Goal: Book appointment/travel/reservation

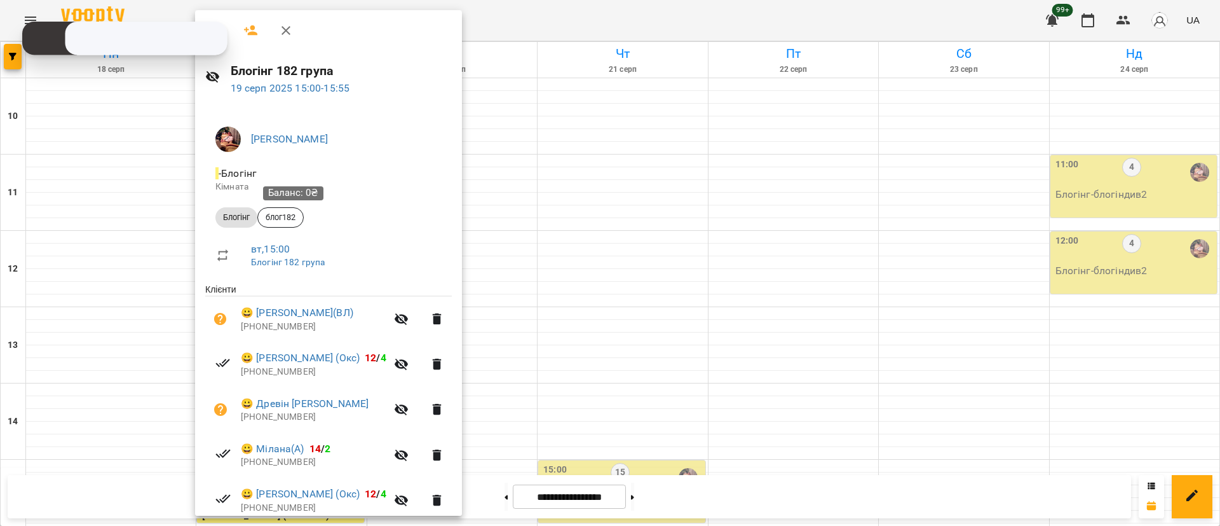
scroll to position [188, 0]
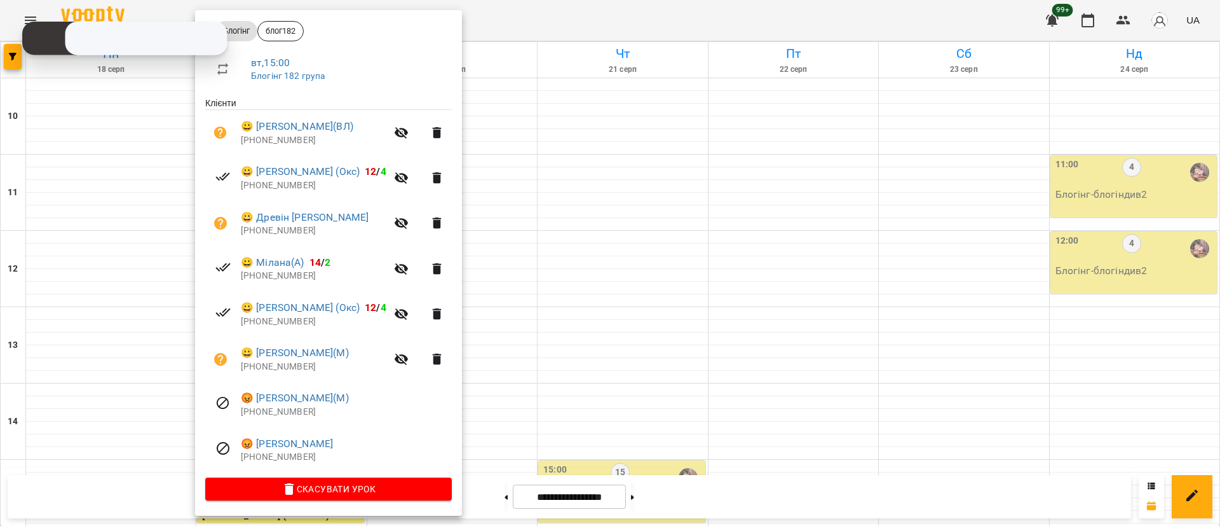
click at [19, 61] on div at bounding box center [610, 263] width 1220 height 526
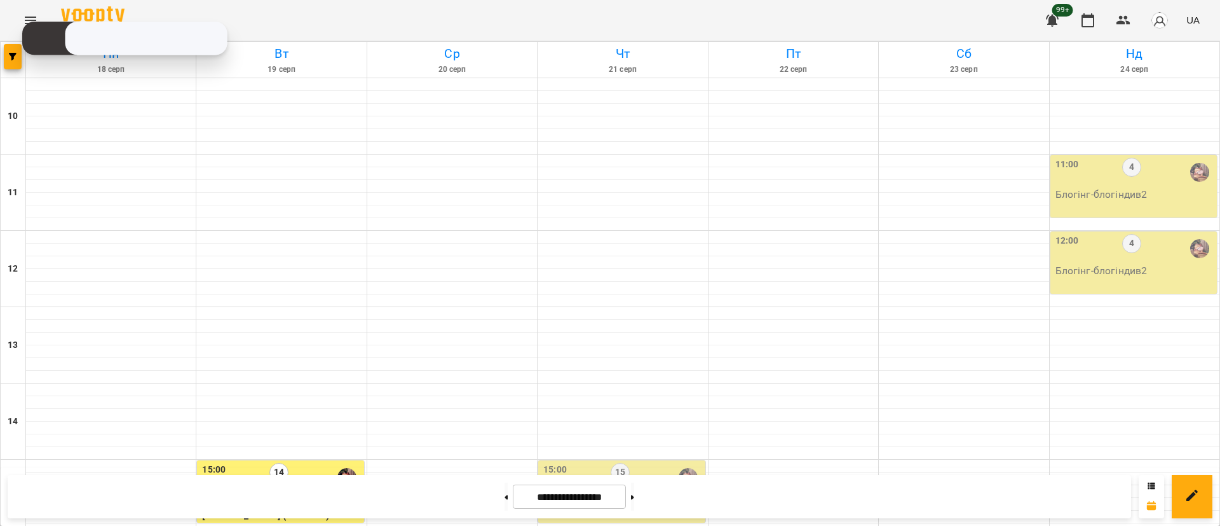
click at [19, 61] on button "button" at bounding box center [13, 56] width 18 height 25
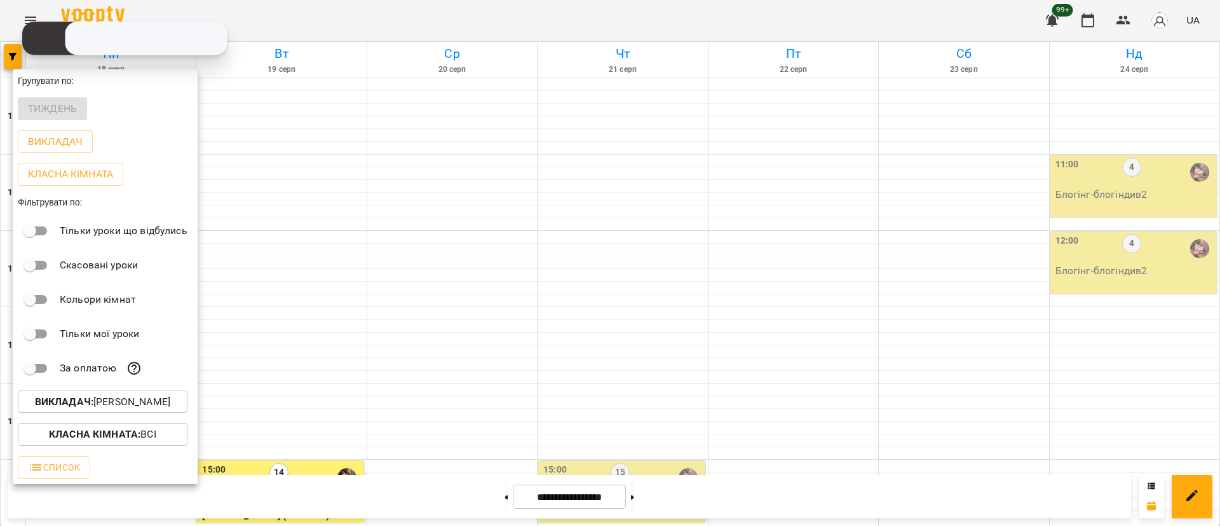
click at [78, 401] on b "Викладач :" at bounding box center [64, 401] width 58 height 12
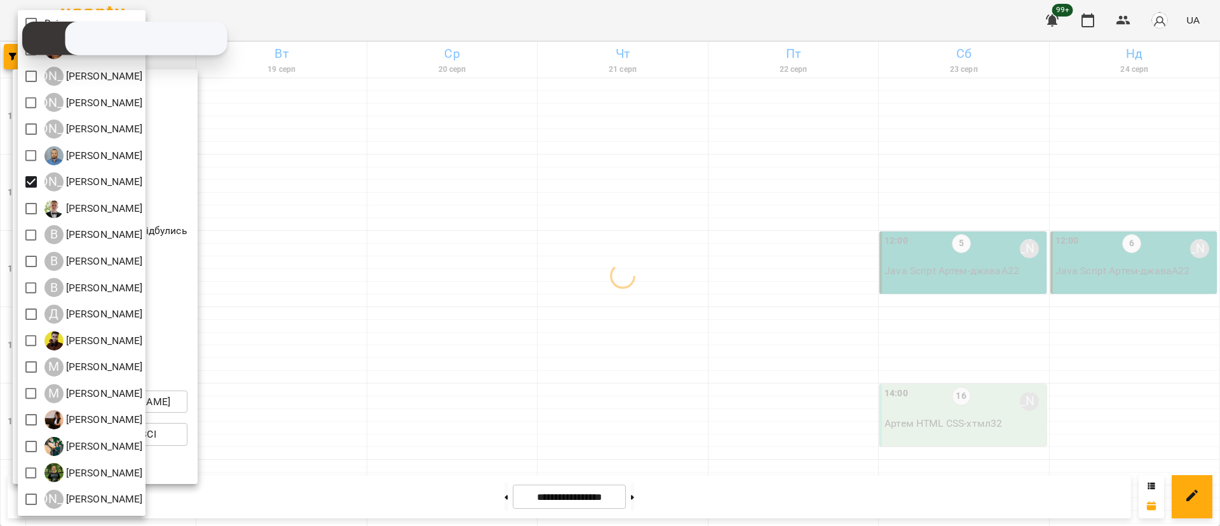
click at [278, 268] on div at bounding box center [610, 263] width 1220 height 526
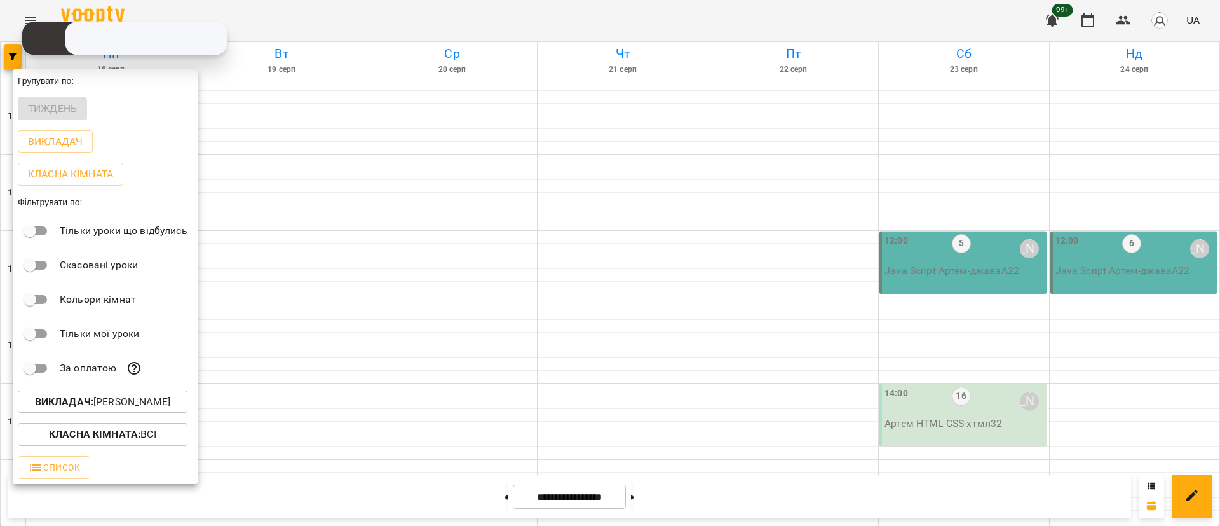
click at [9, 54] on div at bounding box center [610, 263] width 1220 height 526
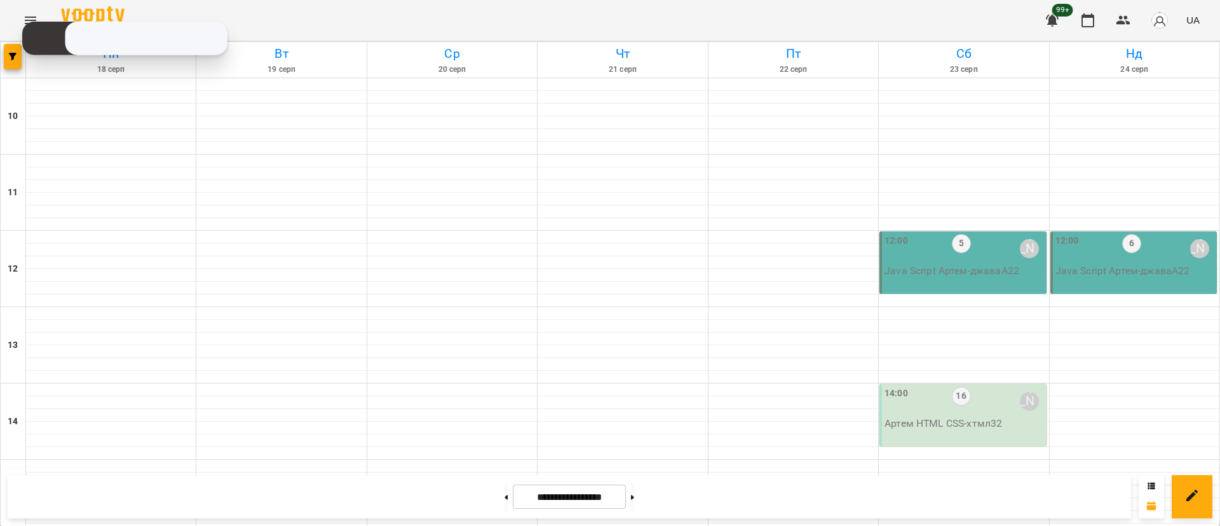
click at [9, 54] on icon "button" at bounding box center [13, 57] width 8 height 8
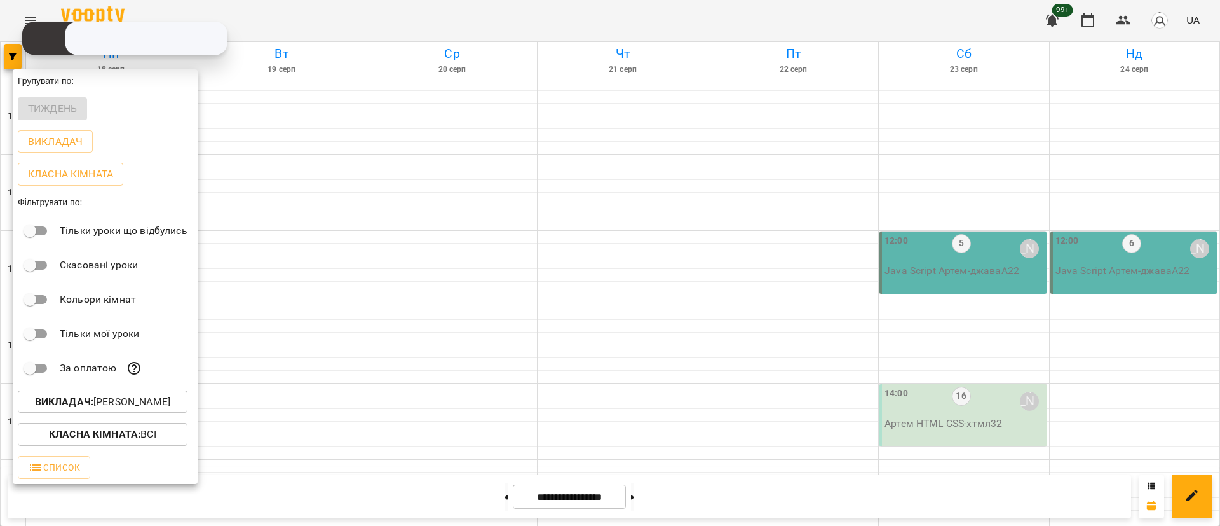
click at [59, 405] on b "Викладач :" at bounding box center [64, 401] width 58 height 12
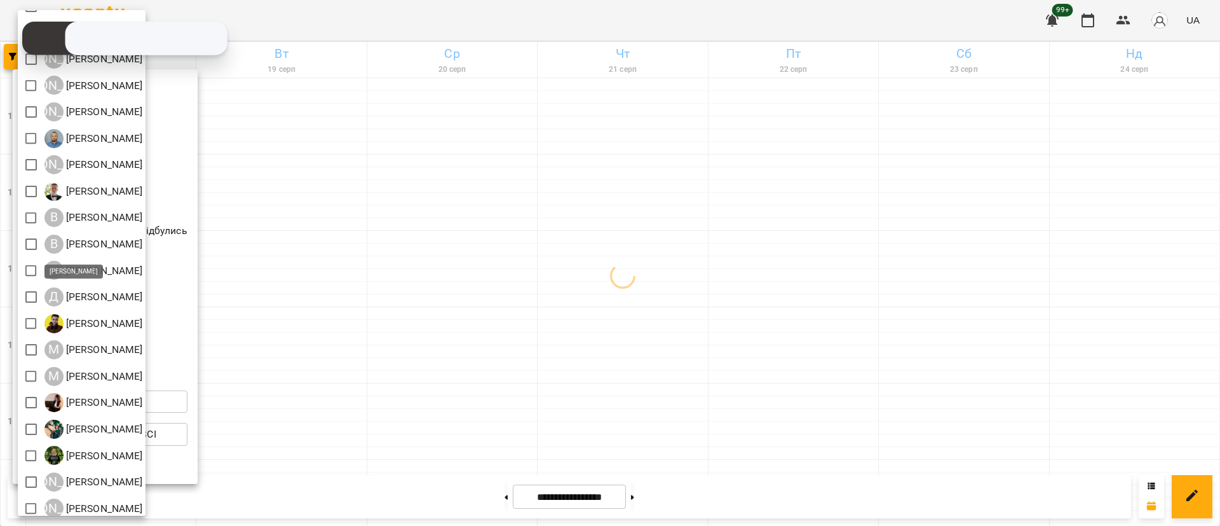
scroll to position [25, 0]
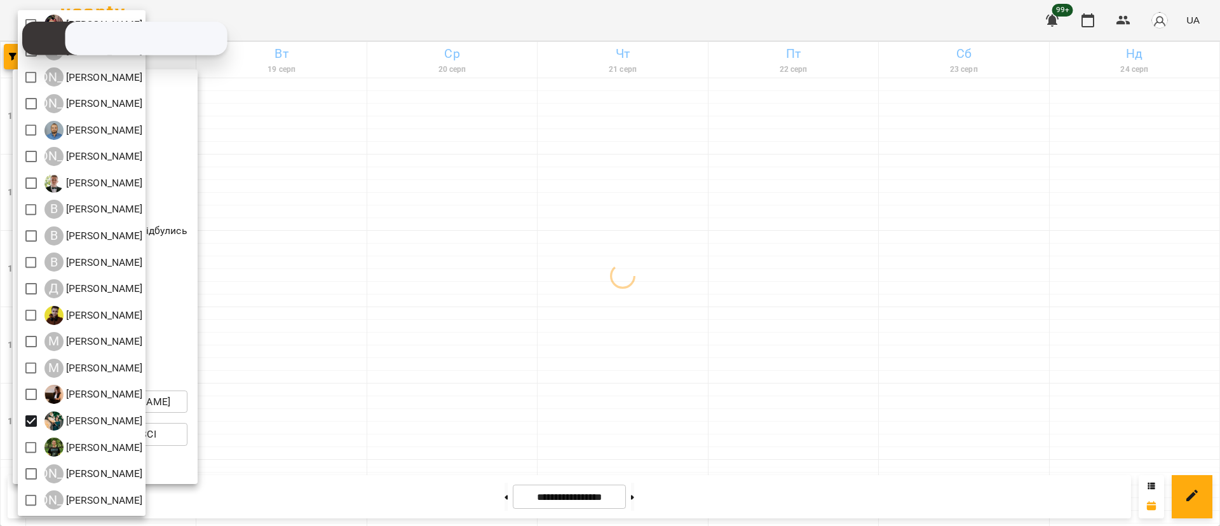
click at [435, 362] on div at bounding box center [610, 263] width 1220 height 526
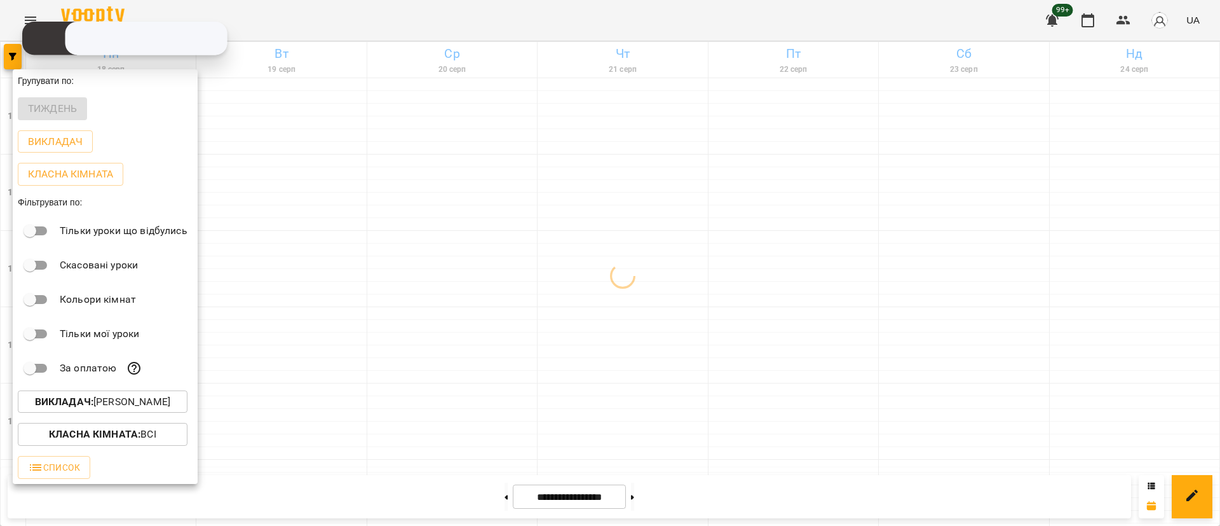
click at [435, 362] on div at bounding box center [610, 263] width 1220 height 526
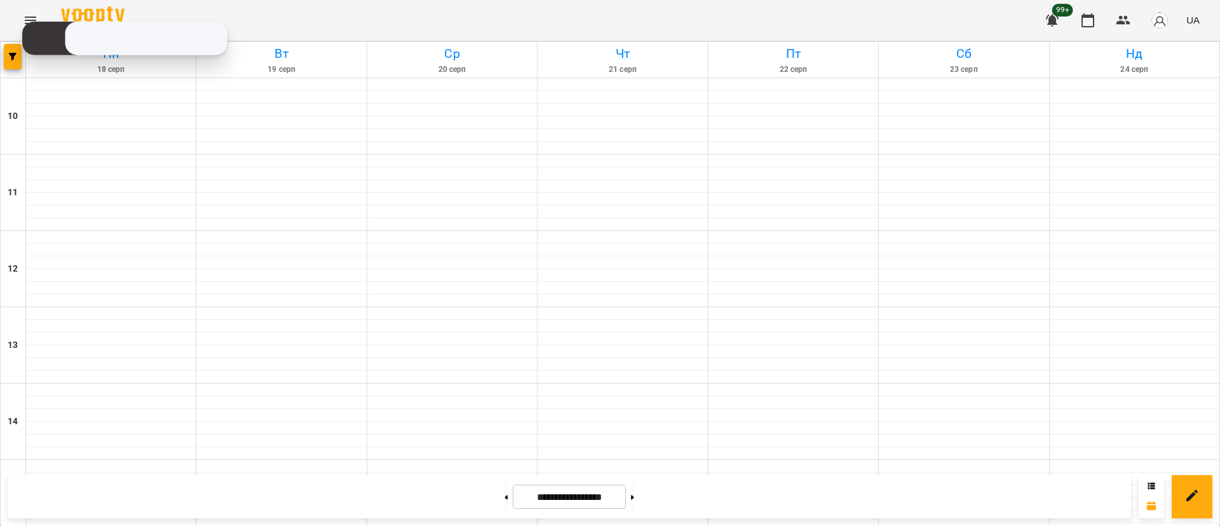
scroll to position [572, 0]
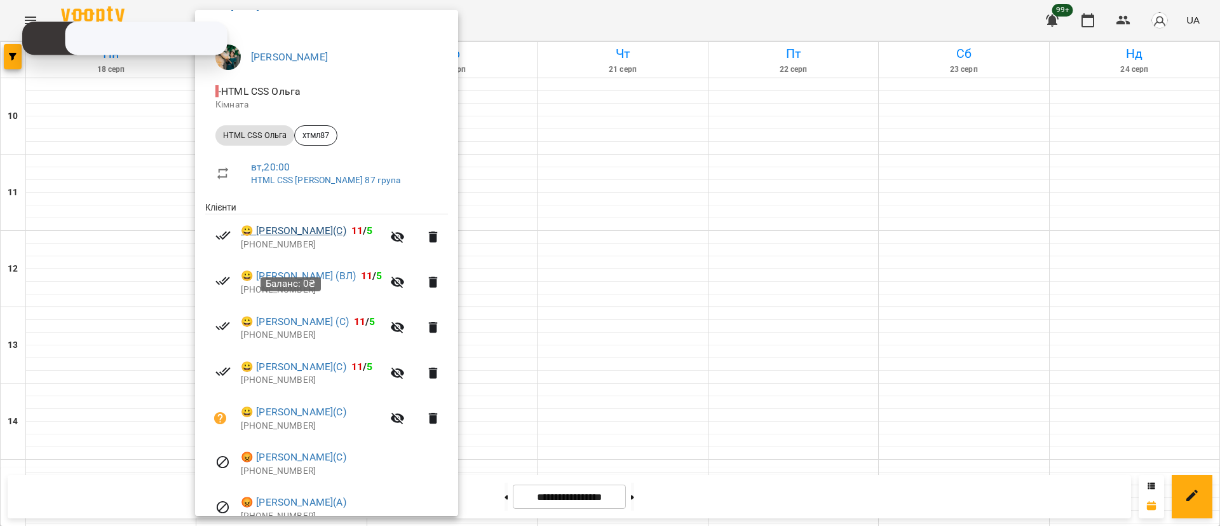
scroll to position [143, 0]
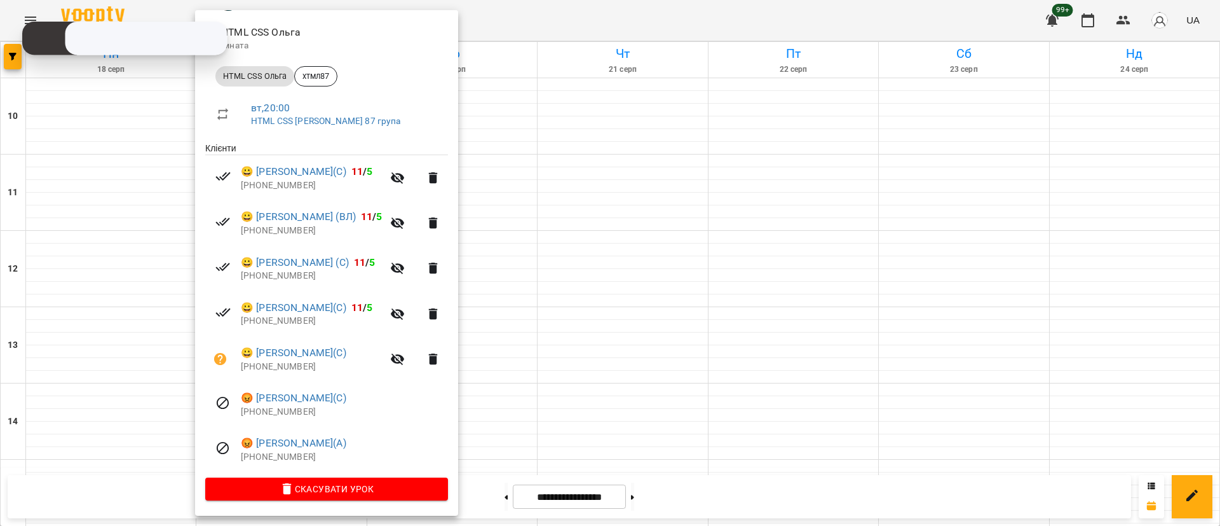
click at [262, 451] on p "[PHONE_NUMBER]" at bounding box center [344, 457] width 207 height 13
copy p "380638041248"
drag, startPoint x: 676, startPoint y: 468, endPoint x: 669, endPoint y: 461, distance: 9.4
click at [676, 465] on div at bounding box center [610, 263] width 1220 height 526
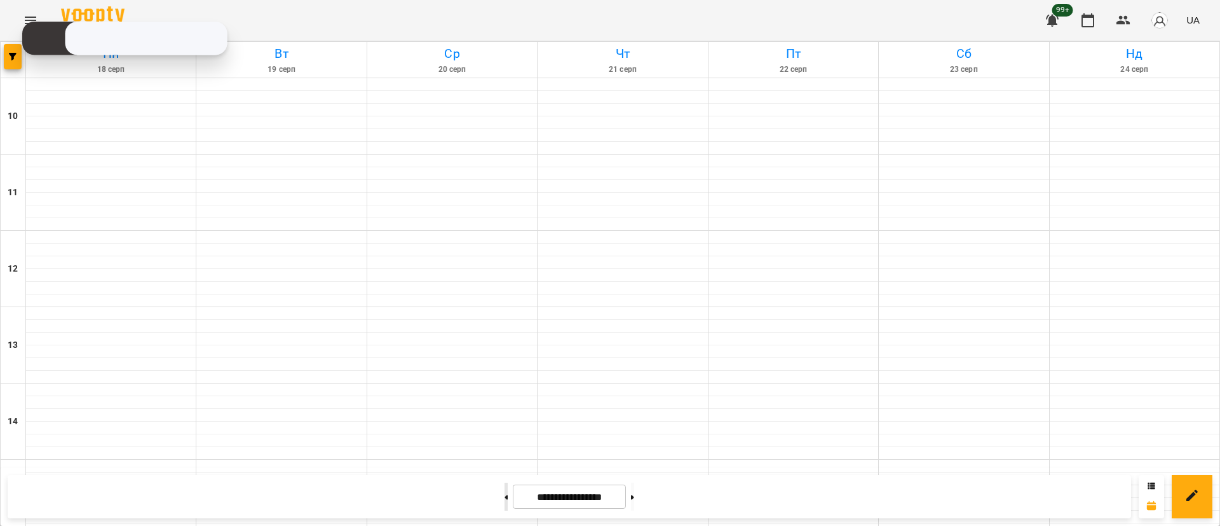
click at [503, 498] on div at bounding box center [506, 496] width 13 height 28
click at [505, 491] on button at bounding box center [506, 496] width 3 height 28
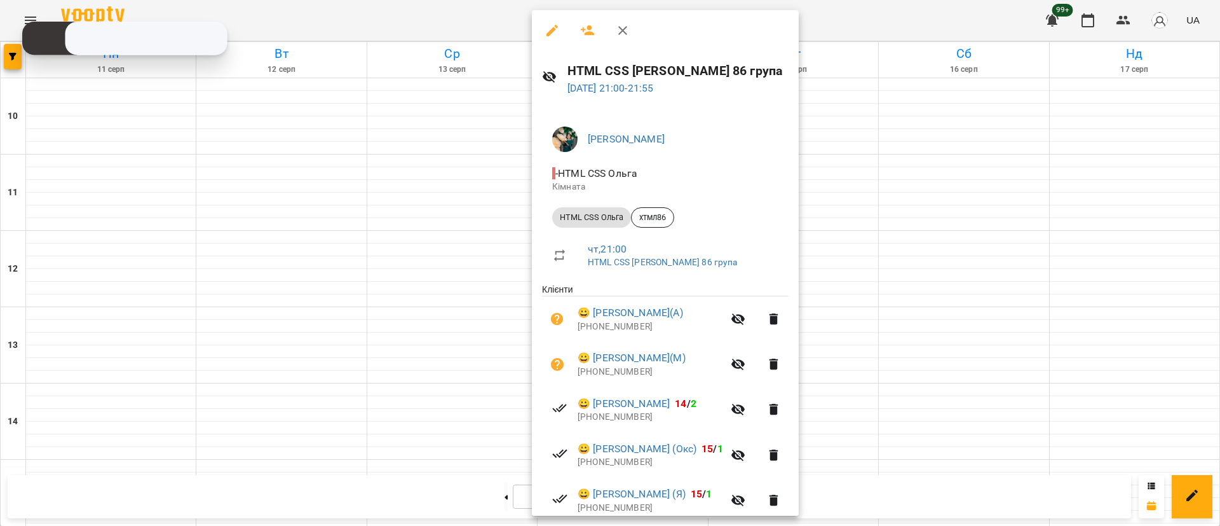
click at [433, 311] on div at bounding box center [610, 263] width 1220 height 526
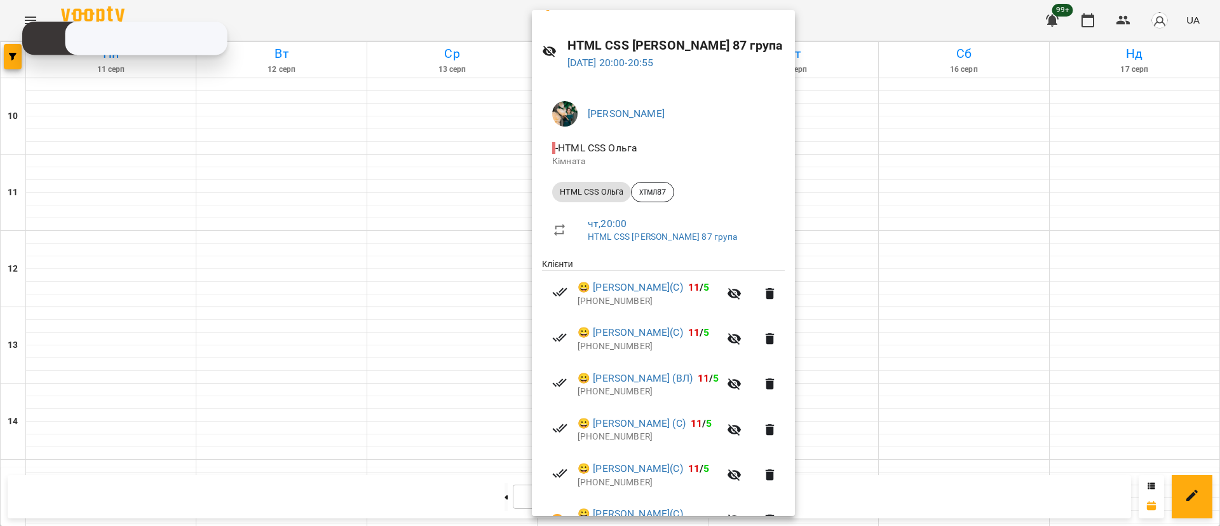
scroll to position [0, 0]
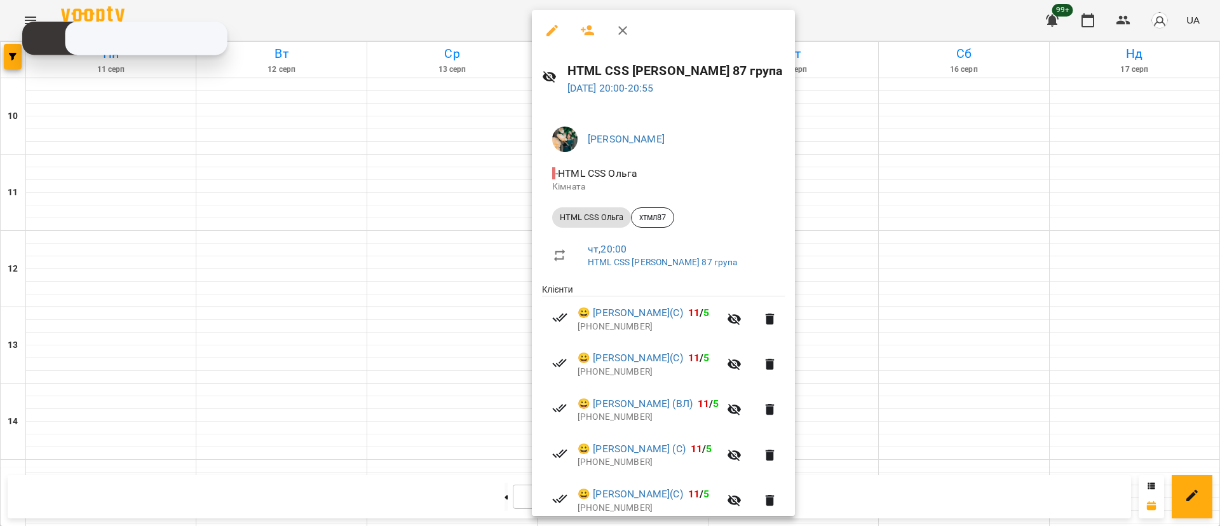
click at [249, 318] on div at bounding box center [610, 263] width 1220 height 526
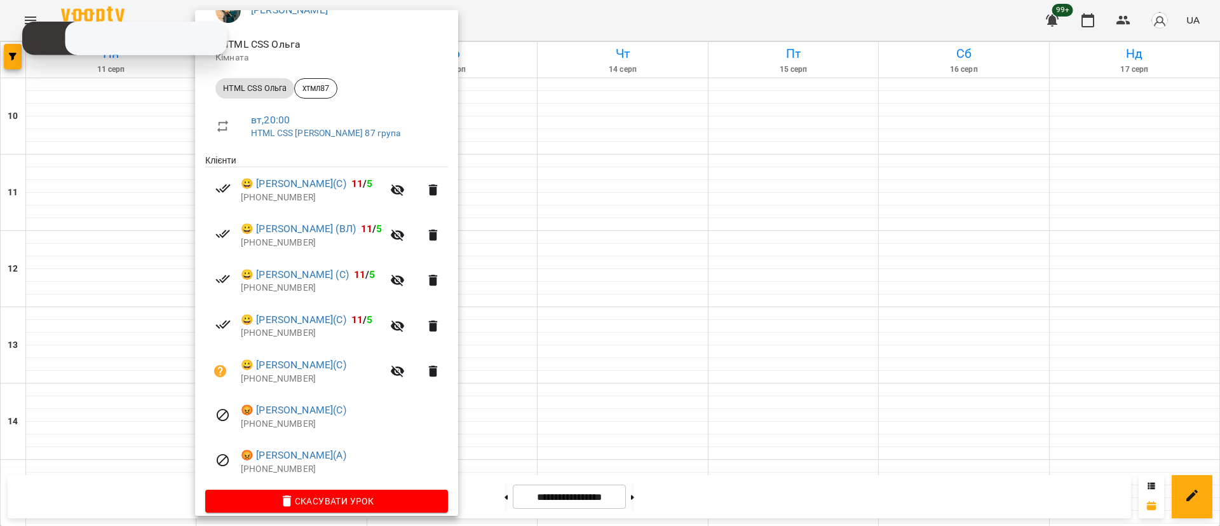
scroll to position [143, 0]
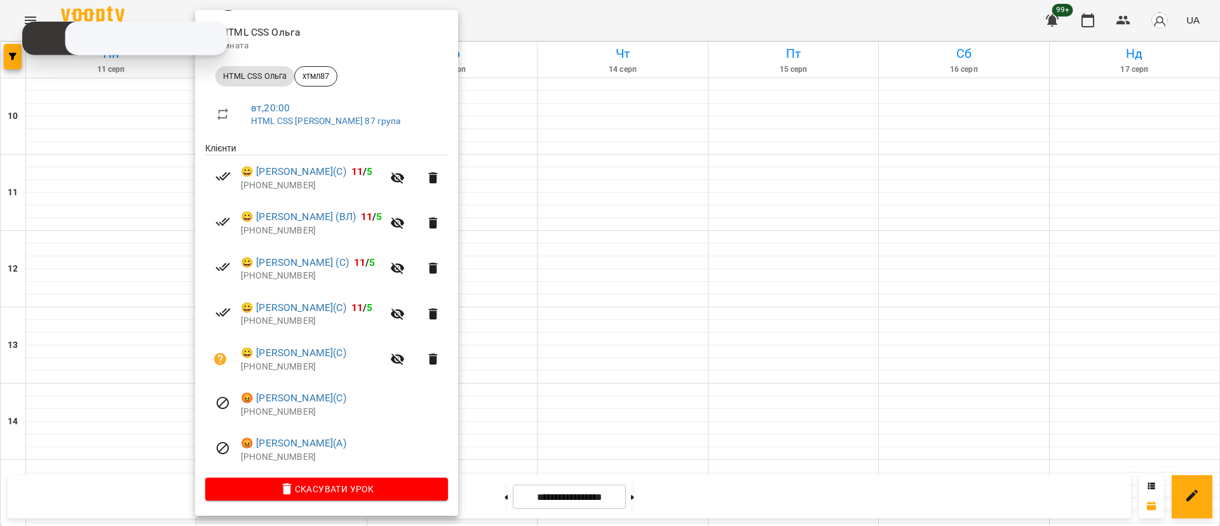
click at [526, 434] on div at bounding box center [610, 263] width 1220 height 526
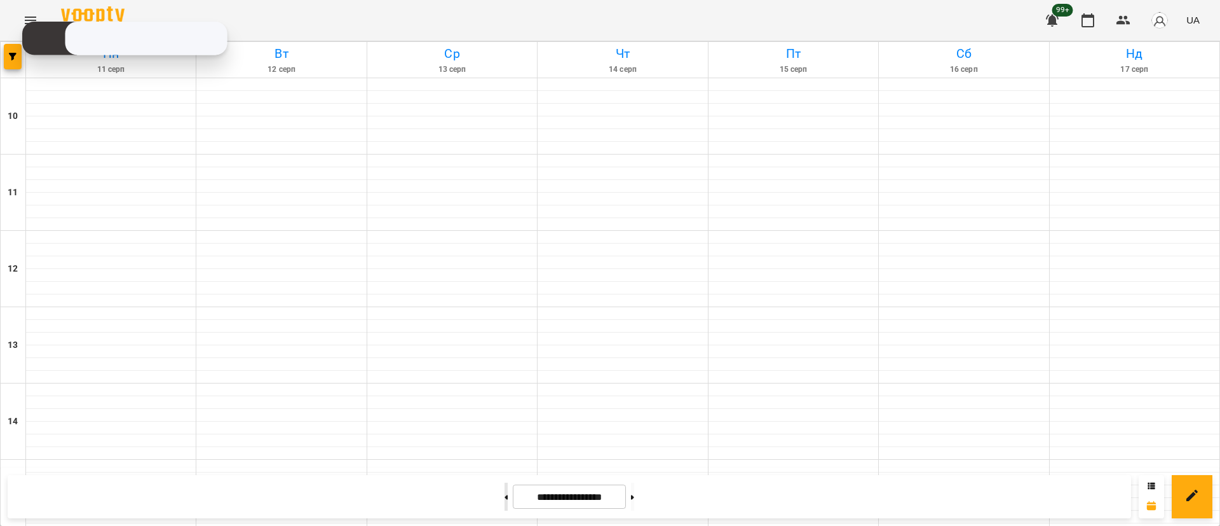
click at [505, 496] on button at bounding box center [506, 496] width 3 height 28
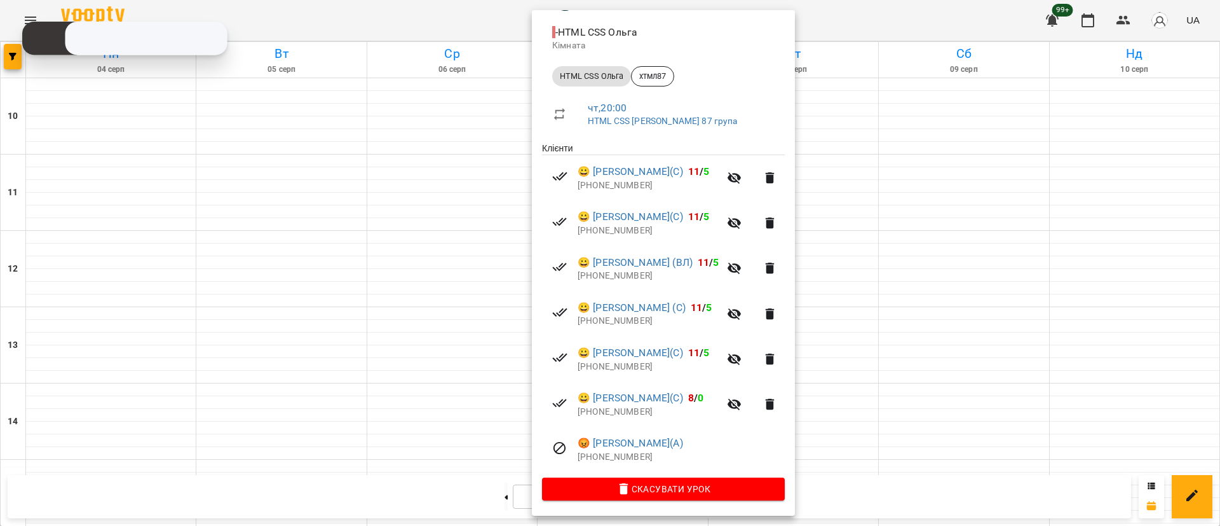
click at [262, 313] on div at bounding box center [610, 263] width 1220 height 526
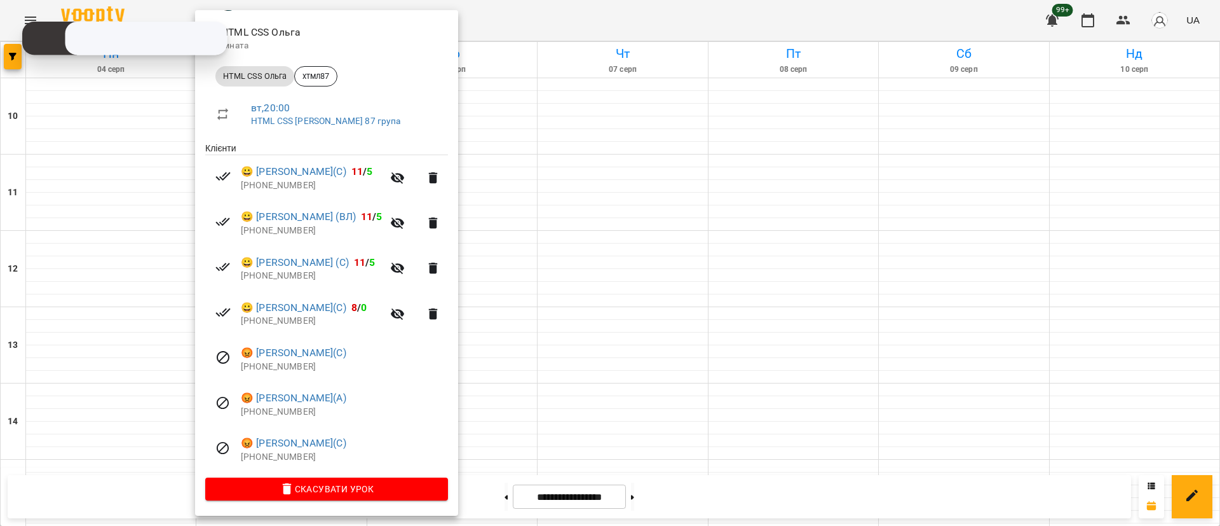
click at [489, 430] on div at bounding box center [610, 263] width 1220 height 526
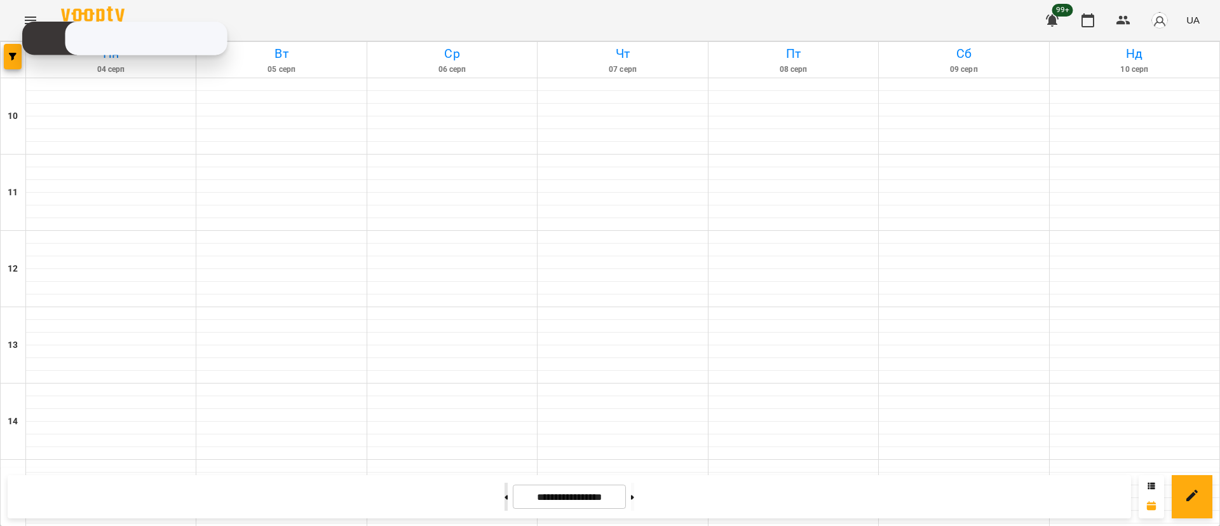
click at [505, 500] on button at bounding box center [506, 496] width 3 height 28
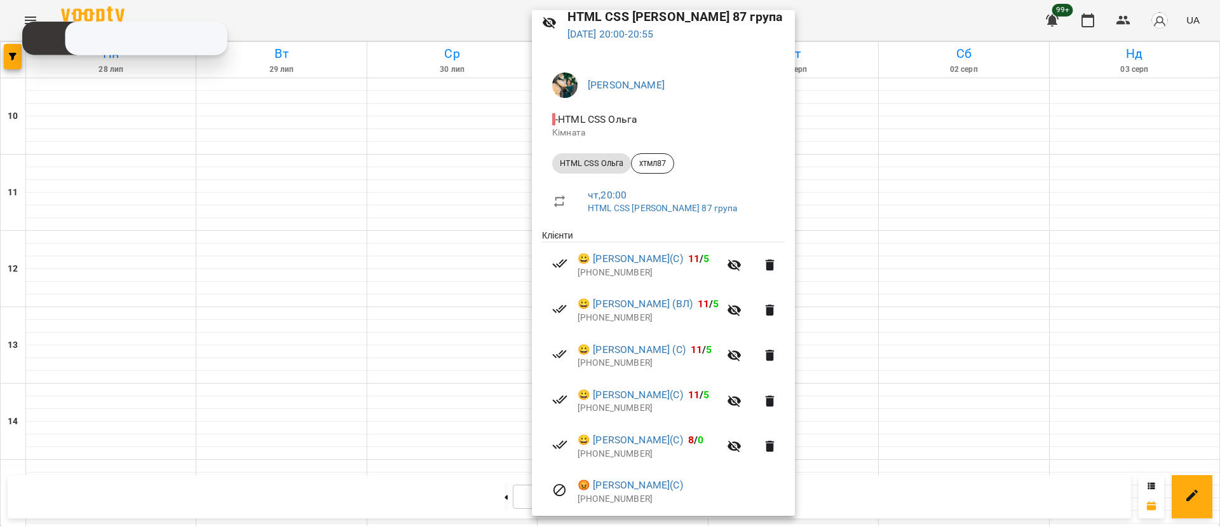
scroll to position [95, 0]
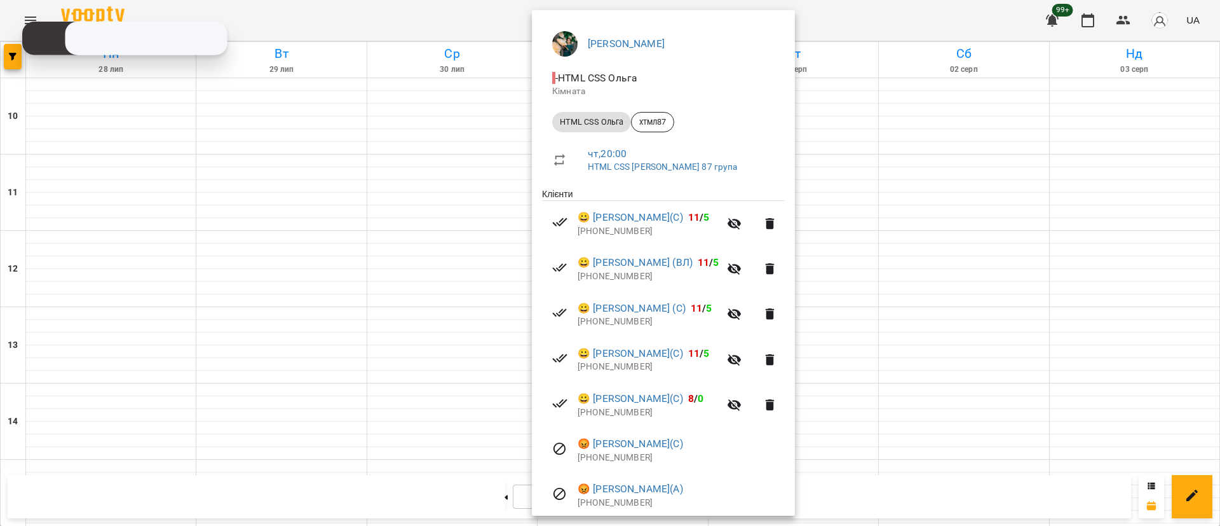
click at [229, 313] on div at bounding box center [610, 263] width 1220 height 526
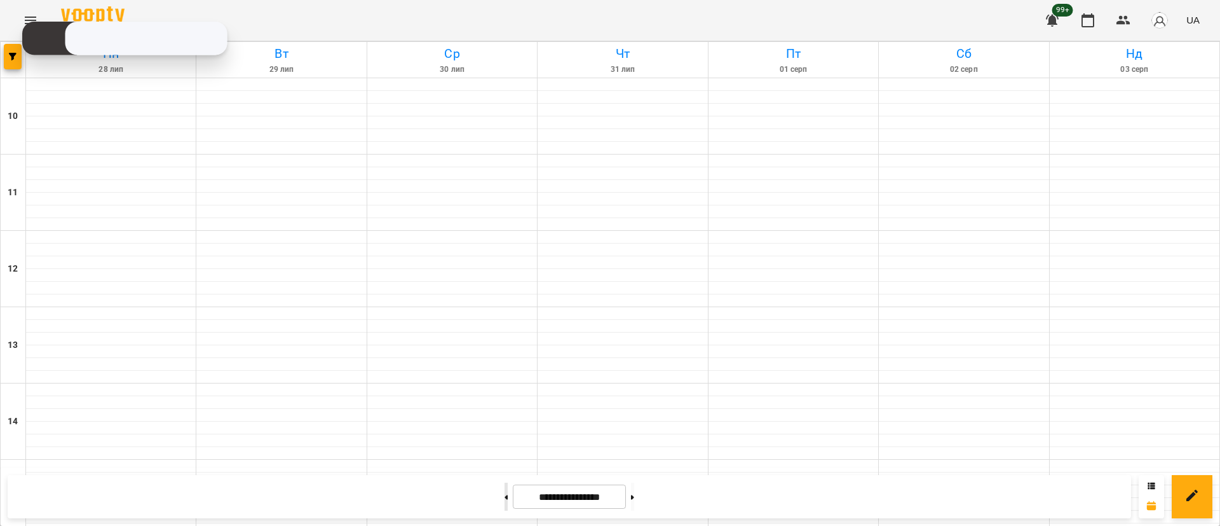
click at [505, 500] on button at bounding box center [506, 496] width 3 height 28
click at [634, 507] on button at bounding box center [632, 496] width 3 height 28
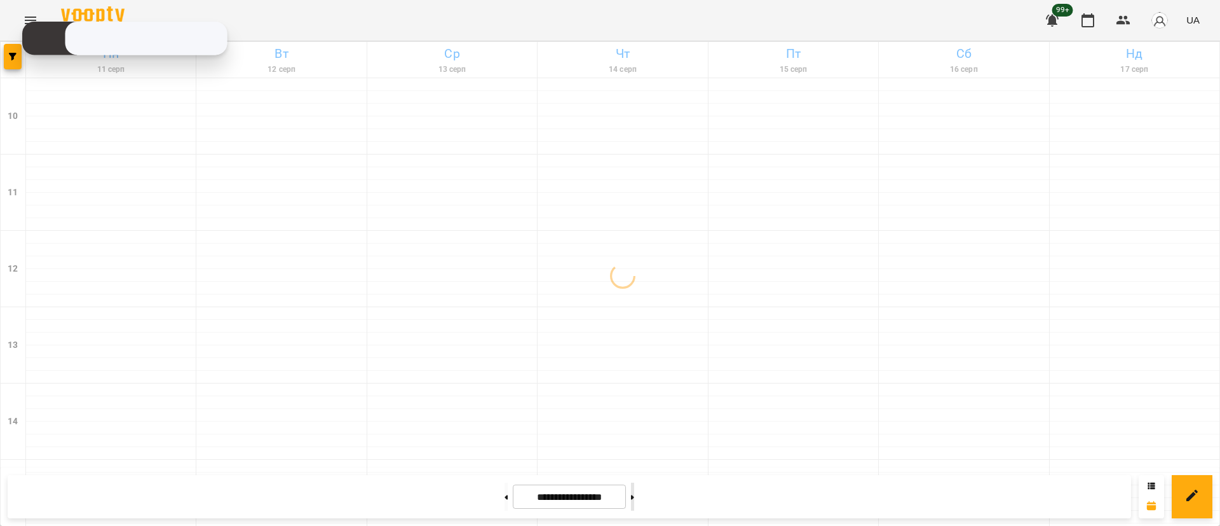
click at [634, 507] on button at bounding box center [632, 496] width 3 height 28
click at [10, 51] on button "button" at bounding box center [13, 56] width 18 height 25
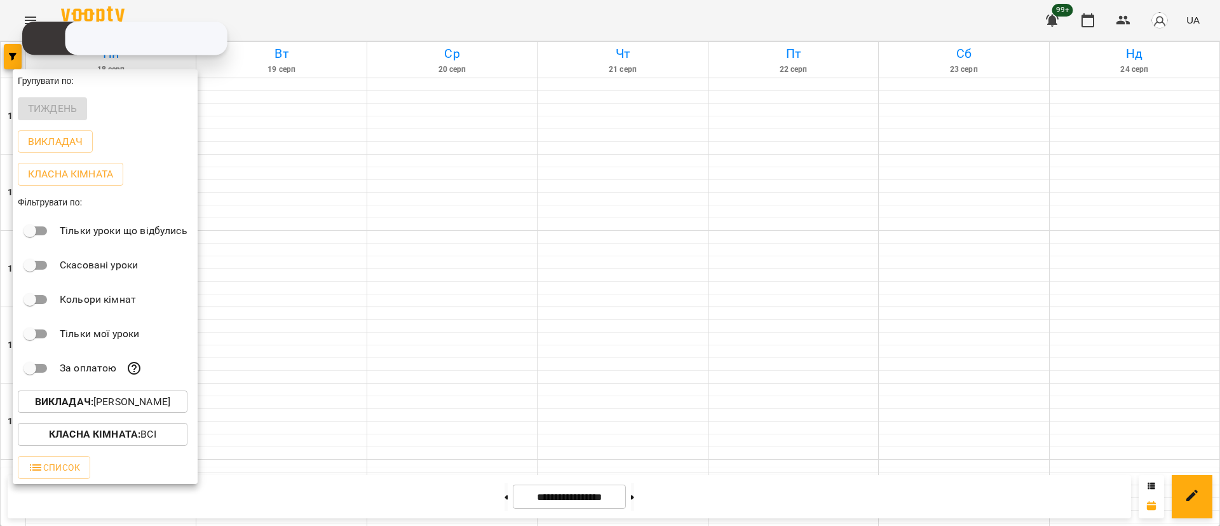
click at [76, 401] on b "Викладач :" at bounding box center [64, 401] width 58 height 12
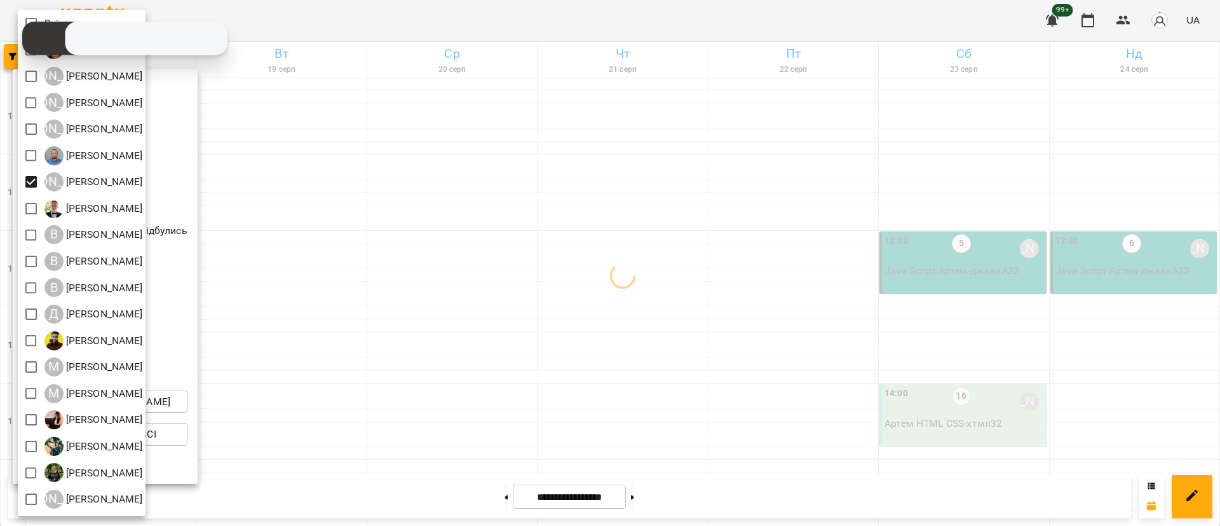
click at [314, 405] on div at bounding box center [610, 263] width 1220 height 526
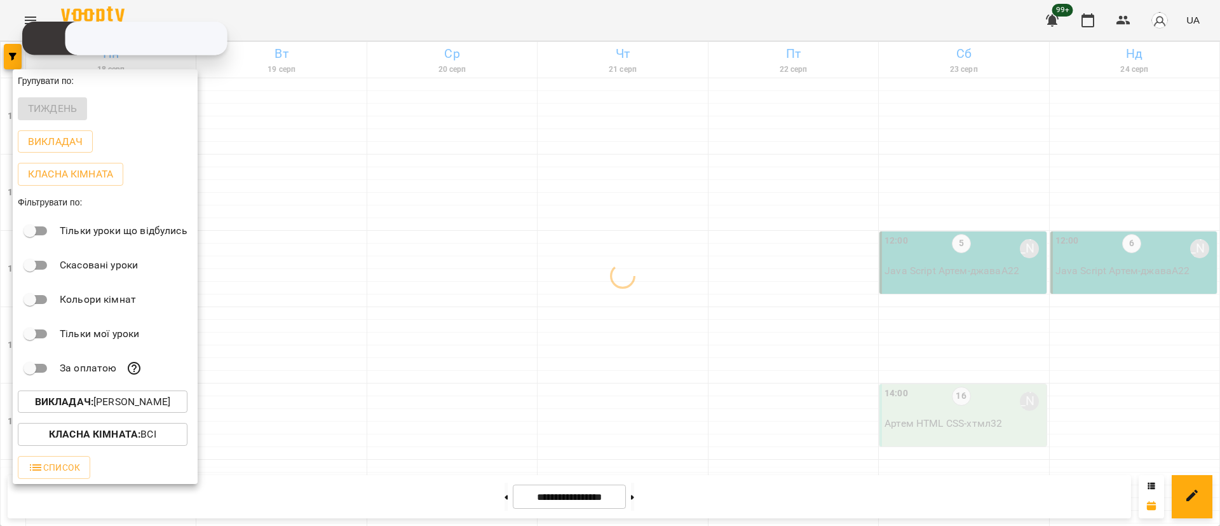
click at [314, 405] on div at bounding box center [610, 263] width 1220 height 526
